Goal: Task Accomplishment & Management: Manage account settings

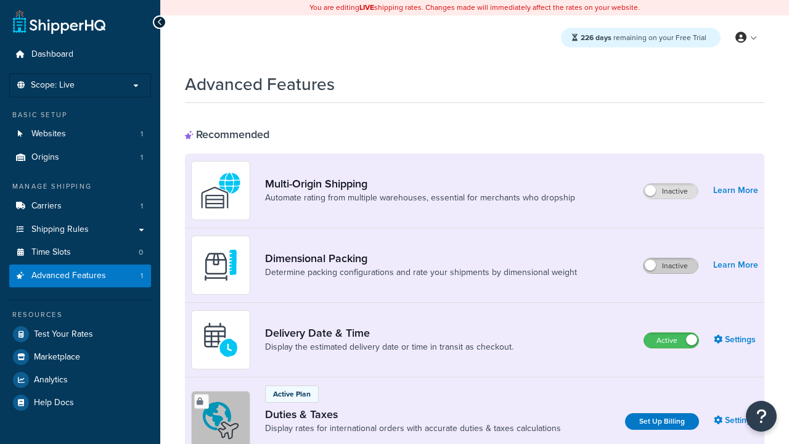
click at [671, 266] on label "Inactive" at bounding box center [670, 265] width 54 height 15
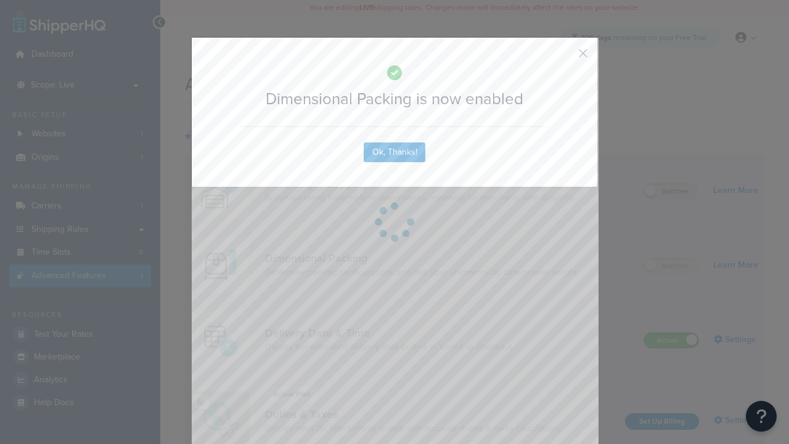
click at [565, 57] on button "button" at bounding box center [564, 57] width 3 height 3
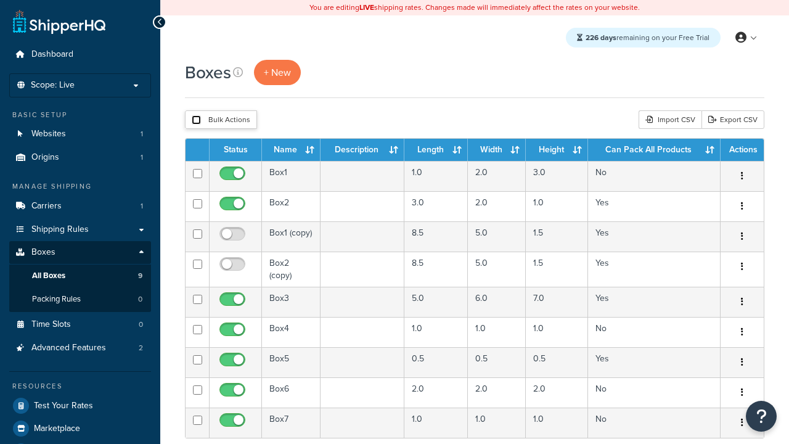
click at [196, 120] on input "checkbox" at bounding box center [196, 119] width 9 height 9
checkbox input "true"
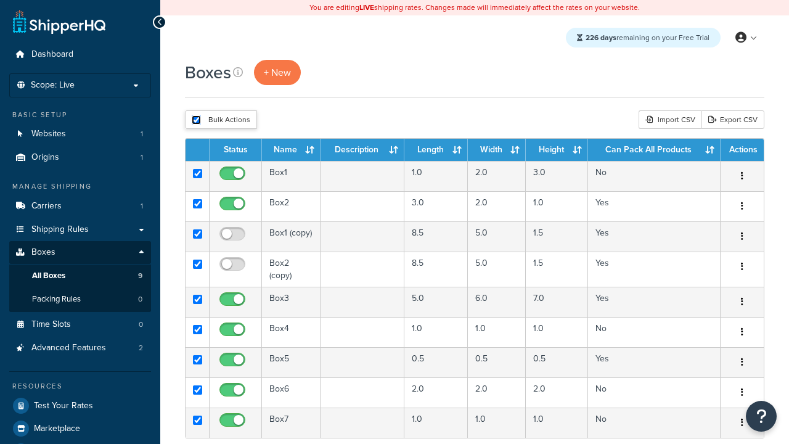
checkbox input "true"
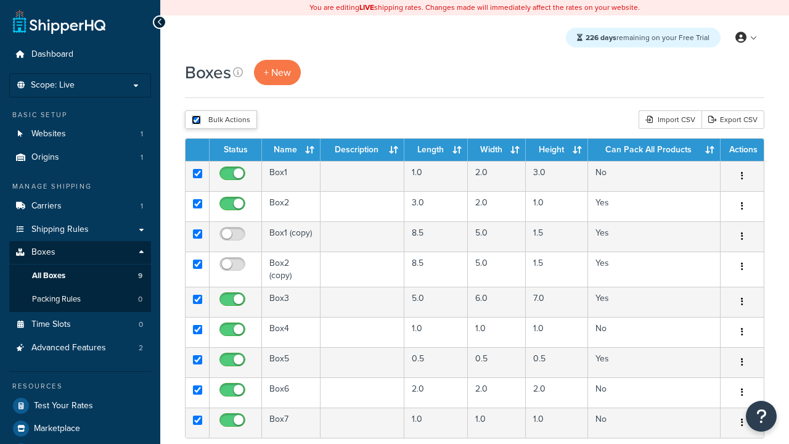
checkbox input "true"
click at [0, 0] on button "Delete" at bounding box center [0, 0] width 0 height 0
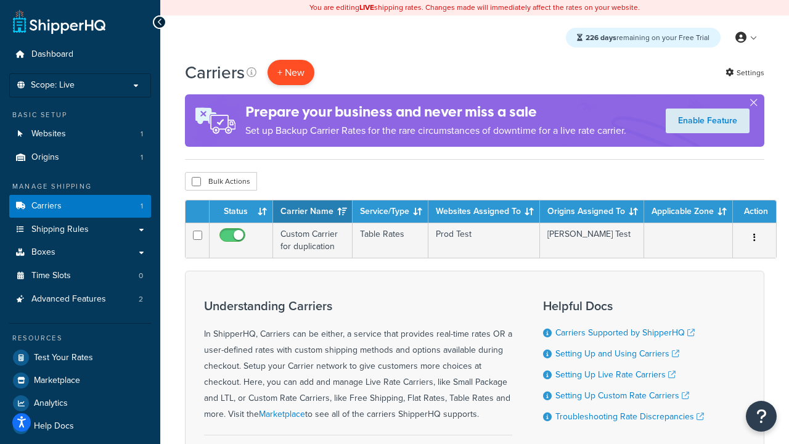
click at [291, 73] on button "+ New" at bounding box center [291, 72] width 47 height 25
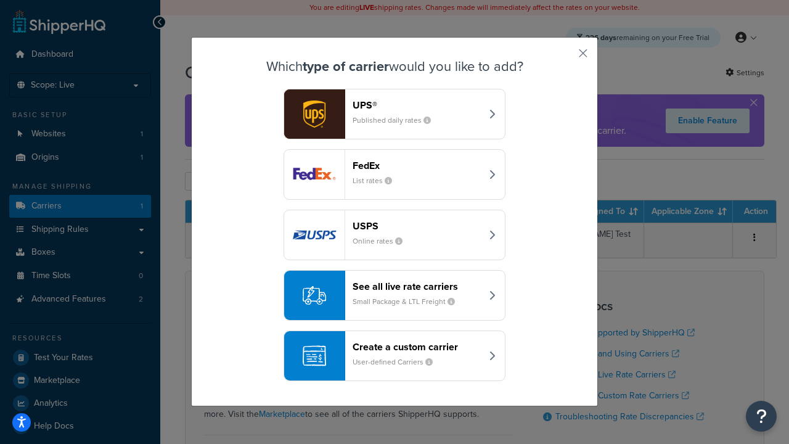
click at [417, 166] on header "FedEx" at bounding box center [417, 166] width 129 height 12
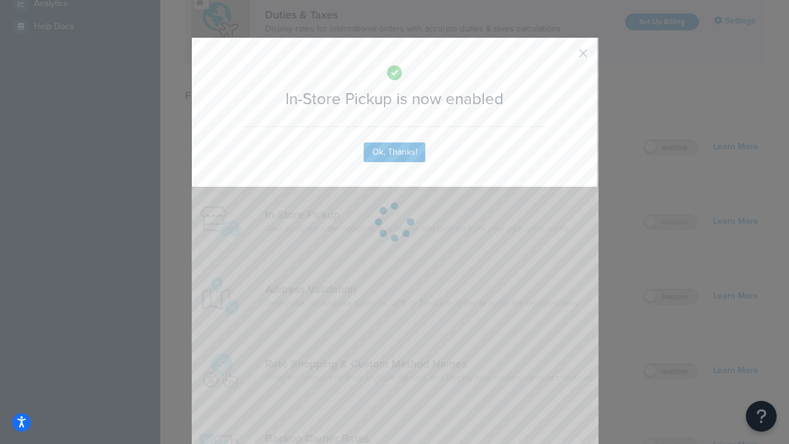
scroll to position [422, 0]
click at [565, 57] on button "button" at bounding box center [564, 57] width 3 height 3
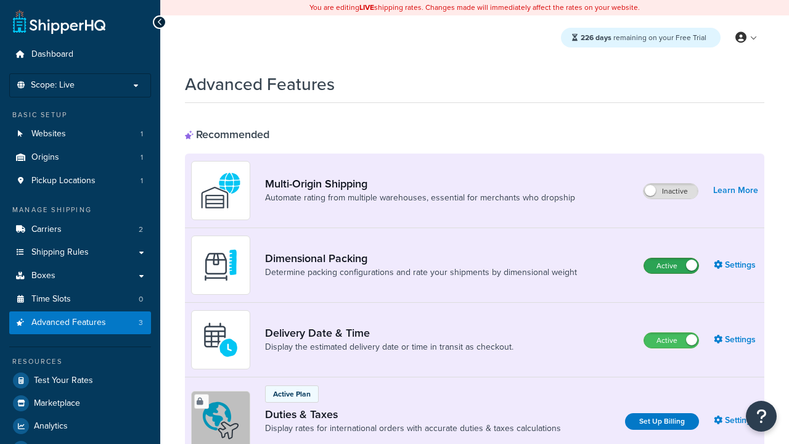
click at [671, 266] on label "Active" at bounding box center [671, 265] width 54 height 15
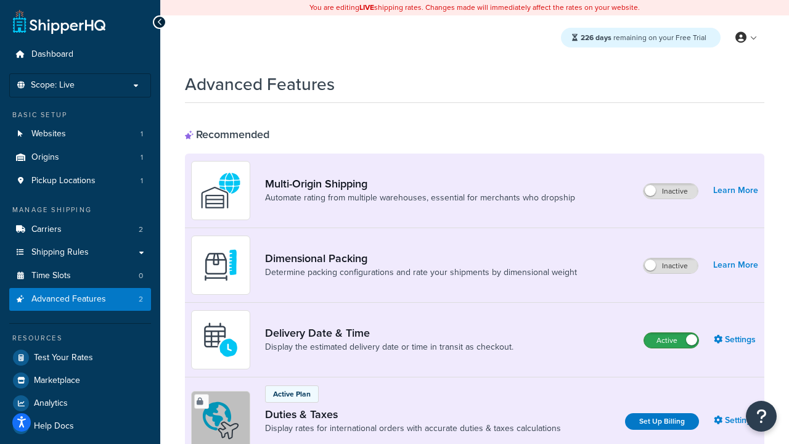
click at [671, 341] on label "Active" at bounding box center [671, 340] width 54 height 15
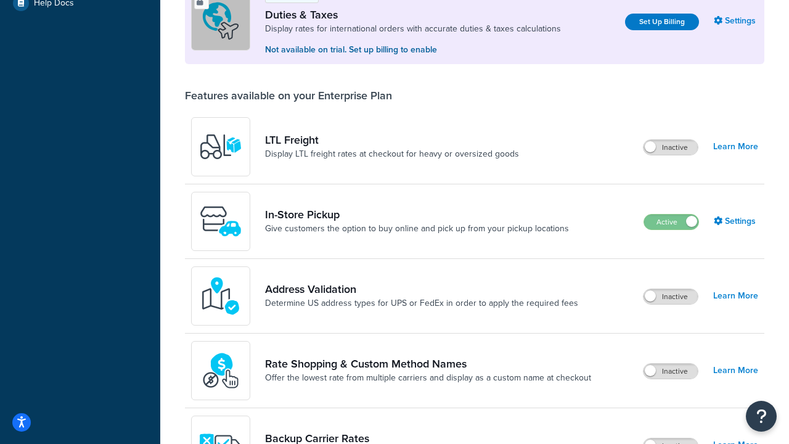
scroll to position [376, 0]
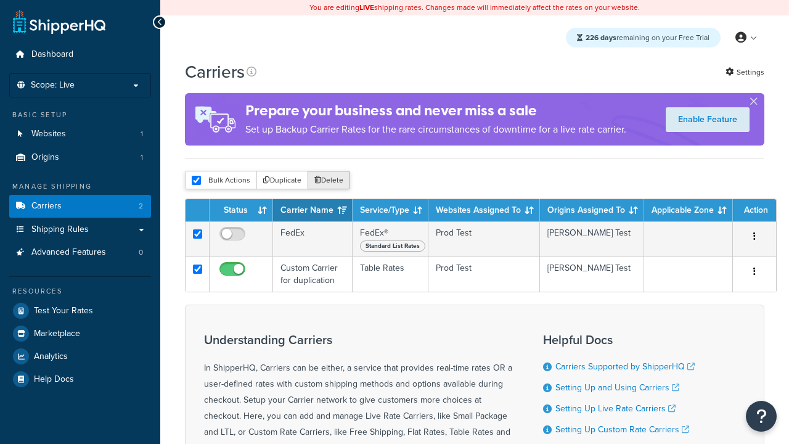
click at [328, 181] on button "Delete" at bounding box center [329, 180] width 43 height 18
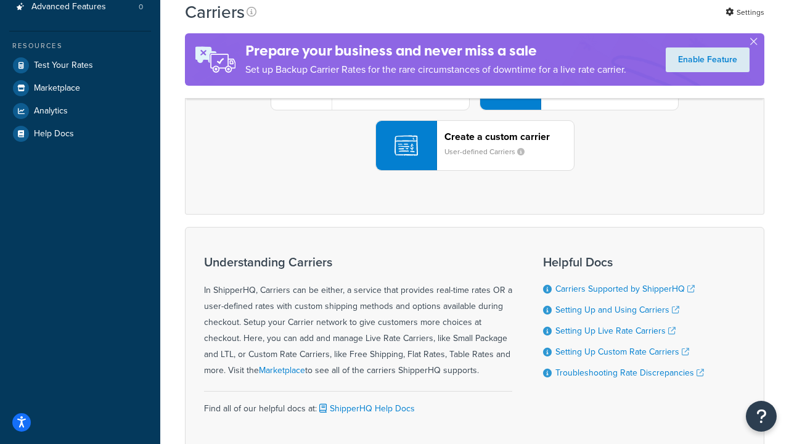
click at [475, 171] on div "UPS® Published daily rates FedEx List rates USPS Online rates See all live rate…" at bounding box center [474, 84] width 553 height 171
click at [475, 157] on small "User-defined Carriers" at bounding box center [489, 151] width 90 height 11
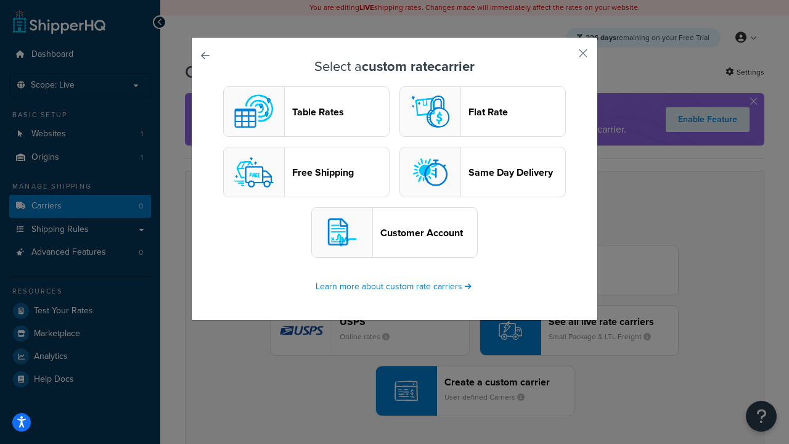
click at [306, 112] on header "Table Rates" at bounding box center [340, 112] width 97 height 12
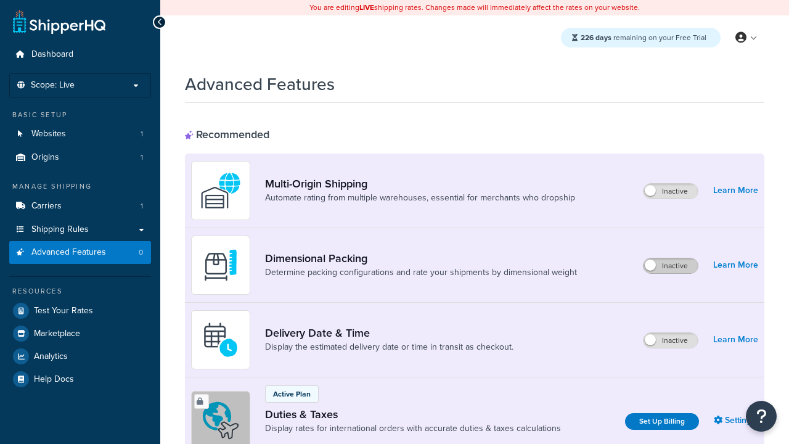
click at [671, 266] on label "Inactive" at bounding box center [670, 265] width 54 height 15
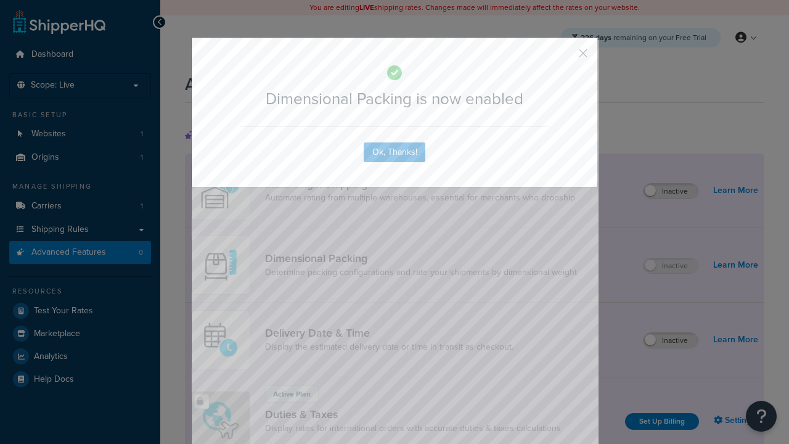
click at [565, 57] on button "button" at bounding box center [564, 57] width 3 height 3
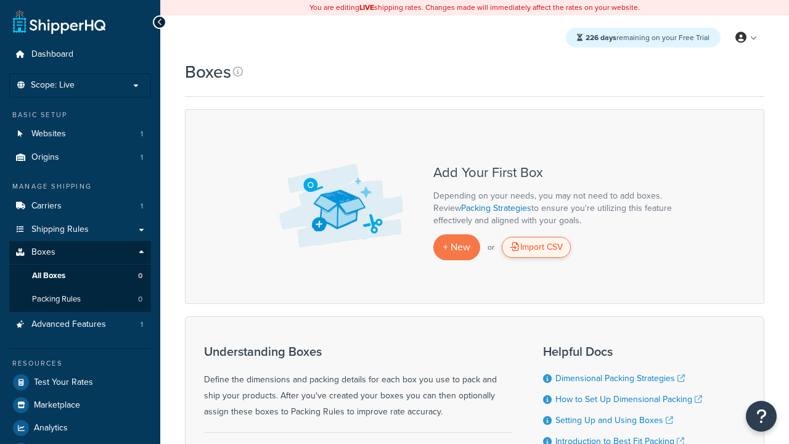
click at [536, 248] on div "Import CSV" at bounding box center [536, 247] width 69 height 21
